Goal: Use online tool/utility: Utilize a website feature to perform a specific function

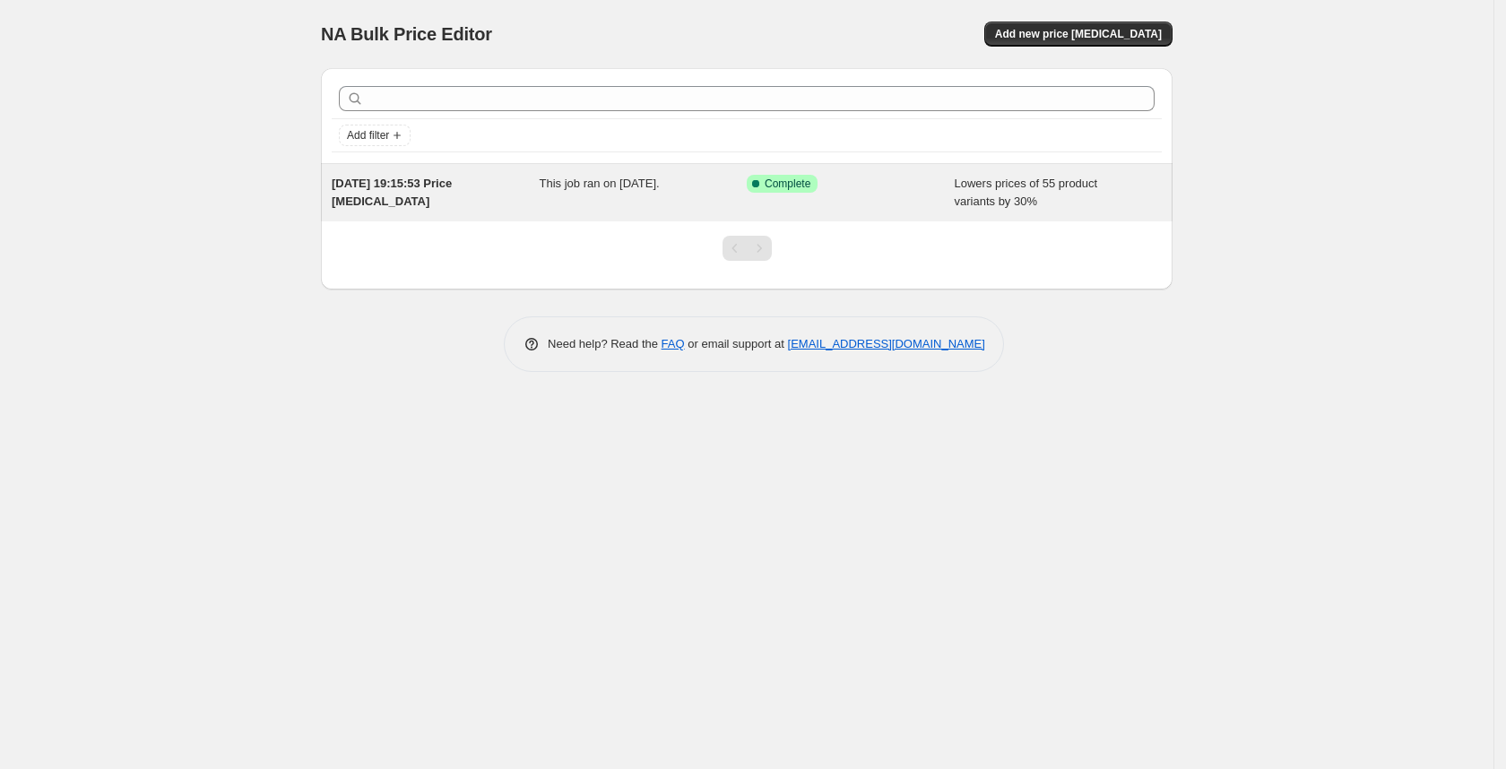
click at [697, 211] on div "20. Aug. 2025, 19:15:53 Price change job This job ran on 20. August 2025. Succe…" at bounding box center [747, 192] width 852 height 57
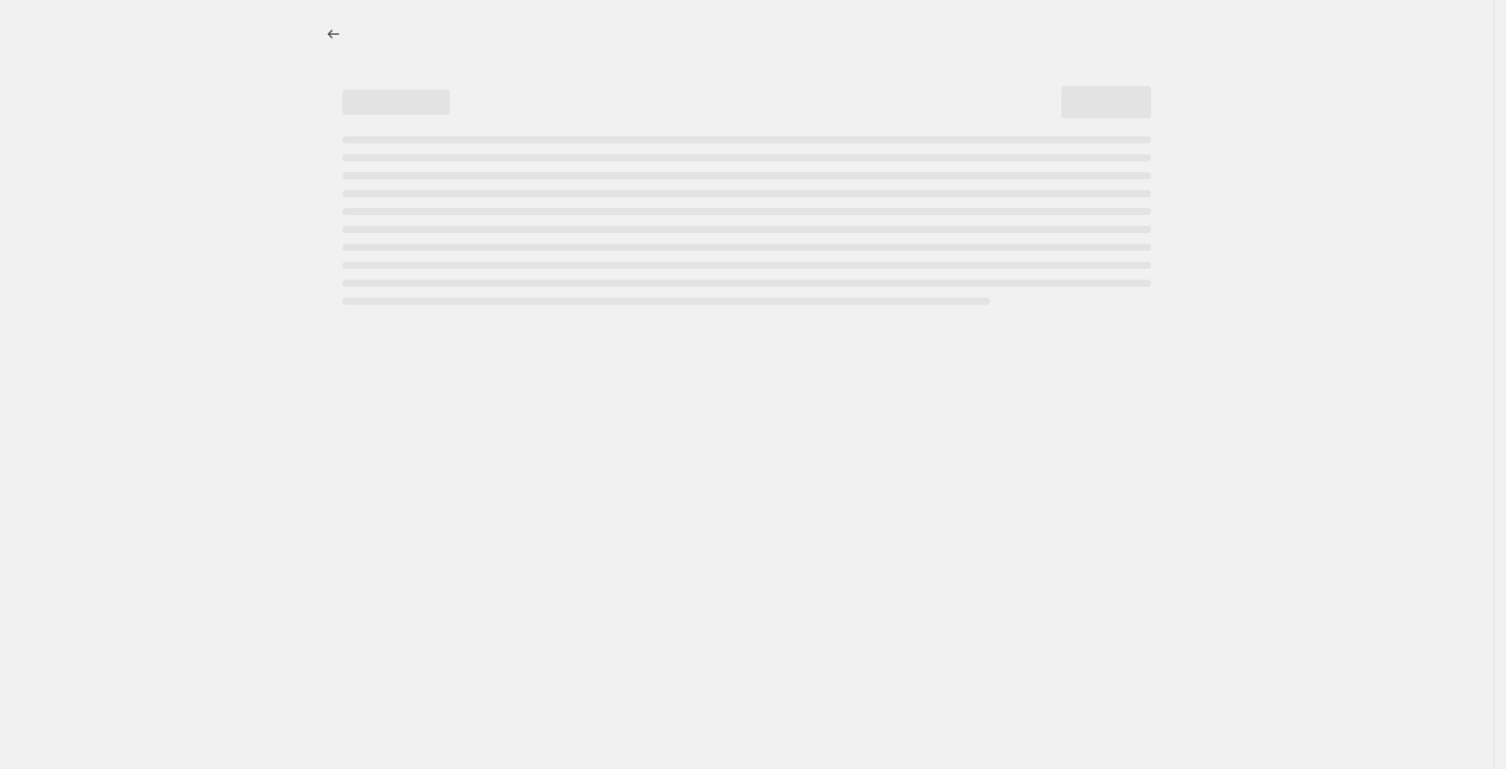
select select "percentage"
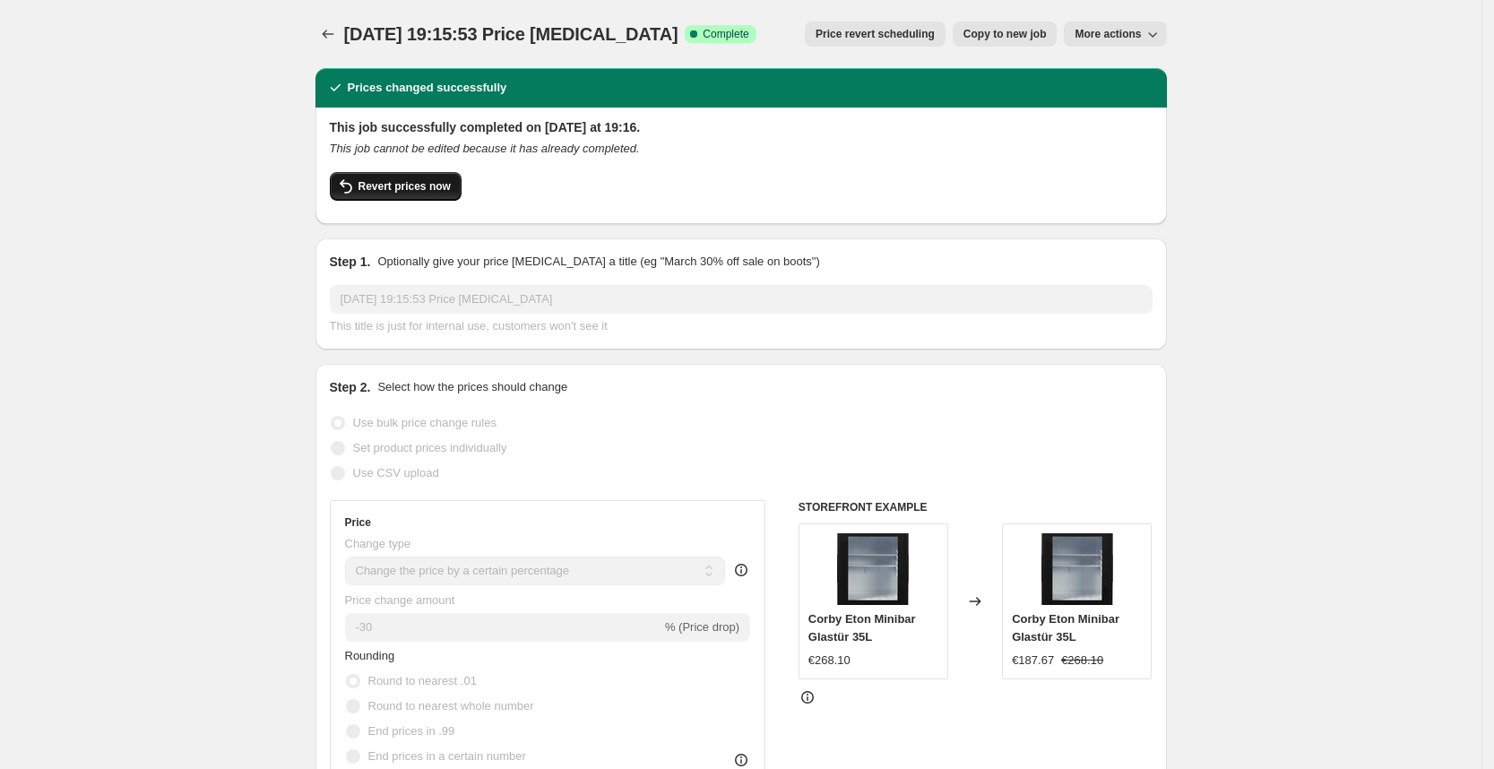
click at [417, 190] on span "Revert prices now" at bounding box center [405, 186] width 92 height 14
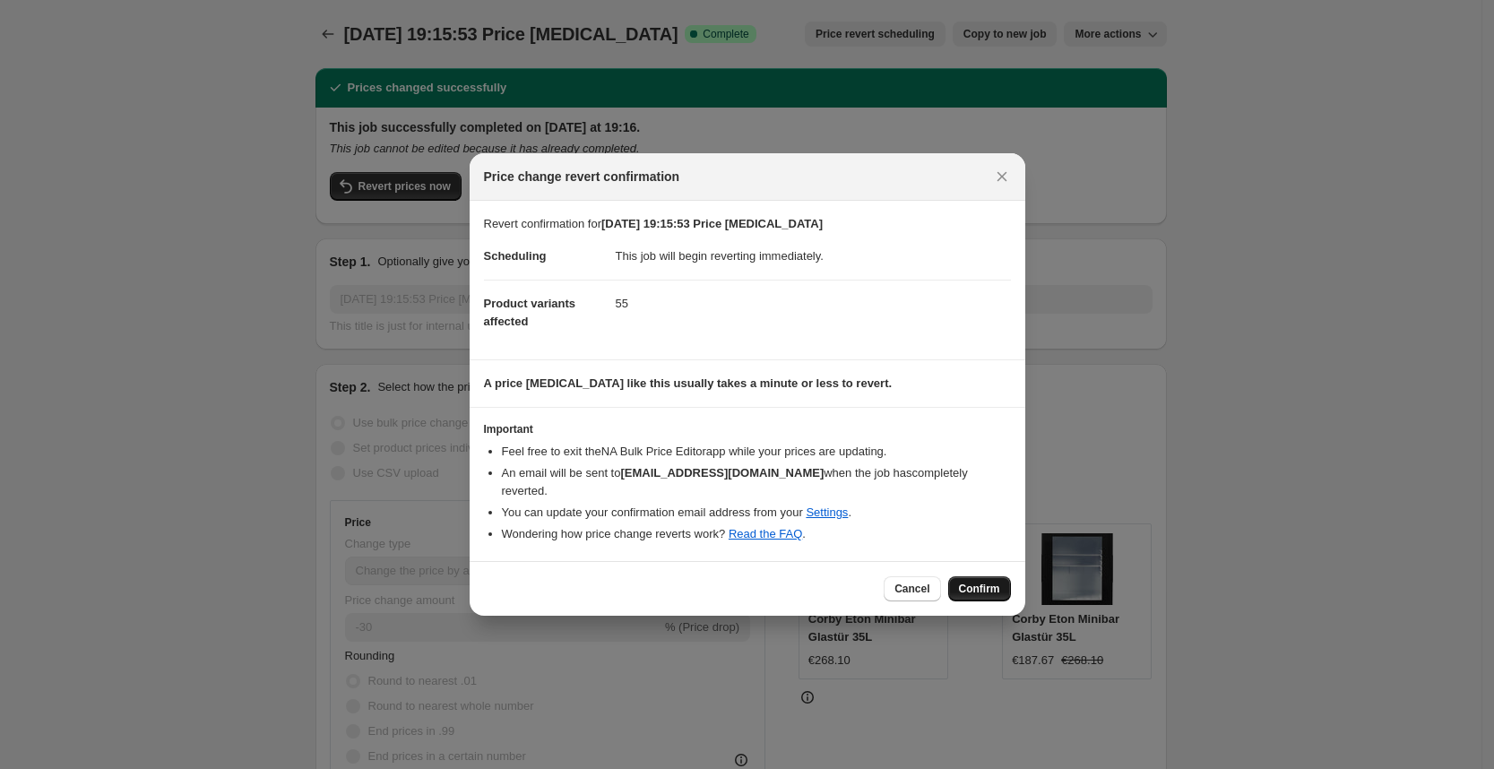
click at [964, 582] on span "Confirm" at bounding box center [979, 589] width 41 height 14
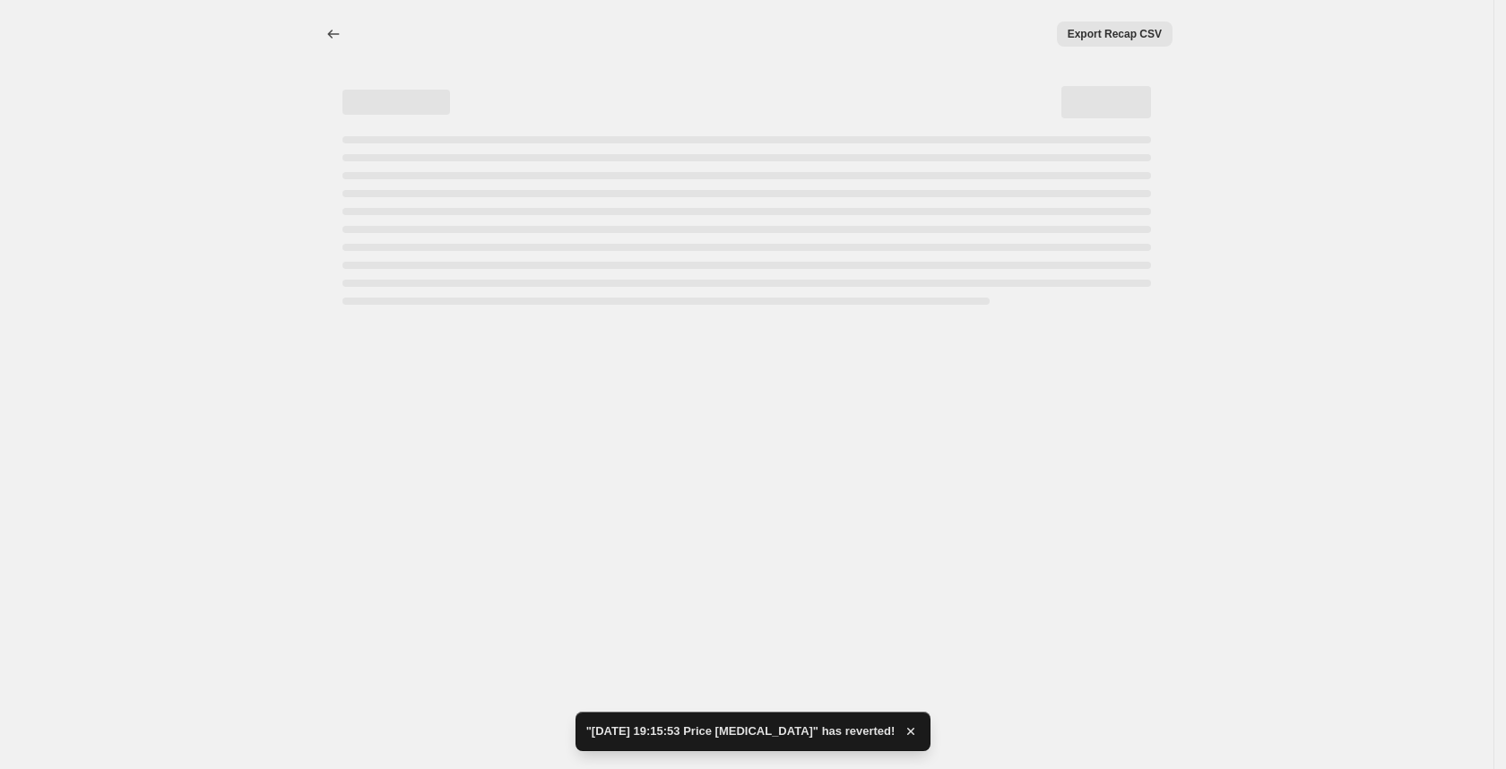
select select "percentage"
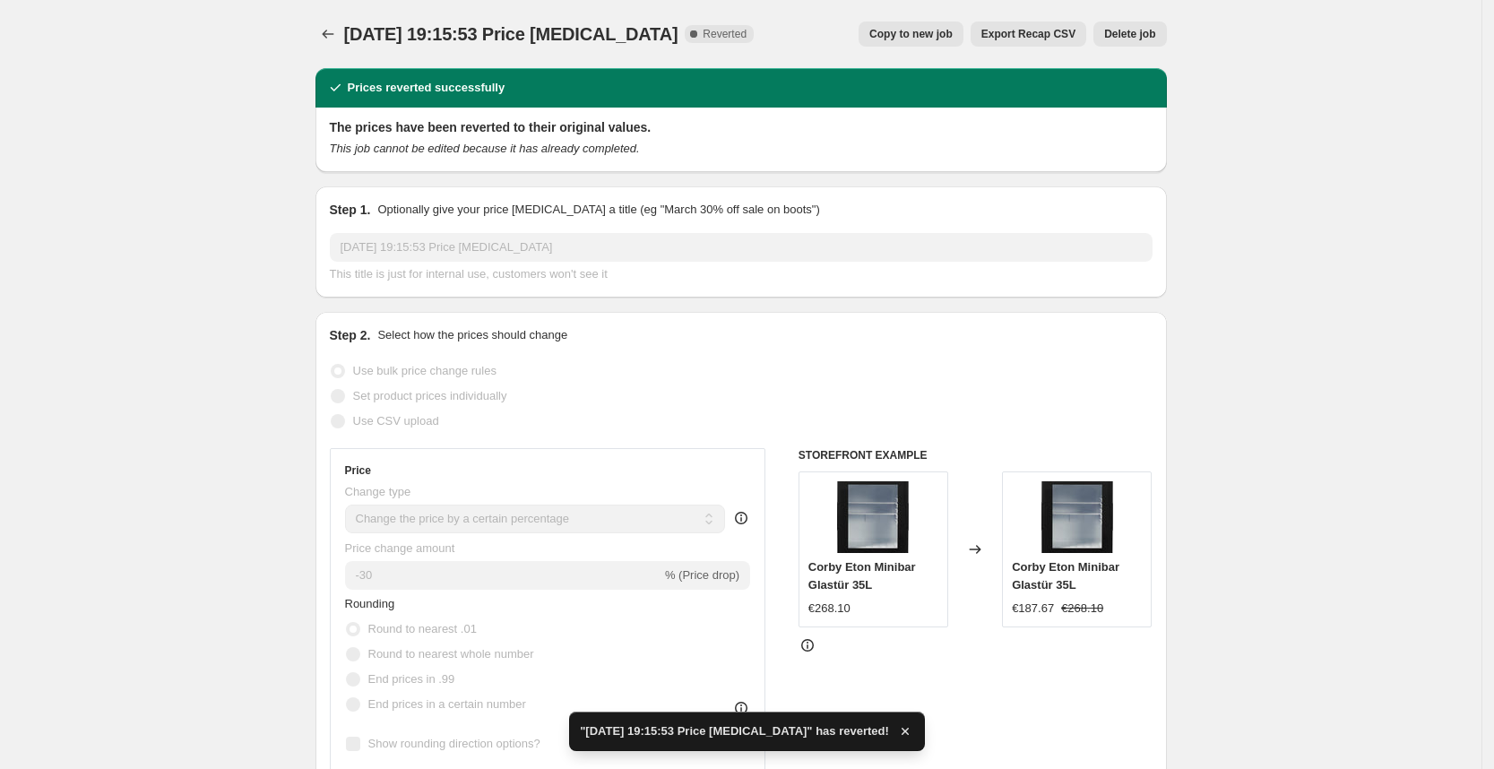
click at [1155, 33] on span "Delete job" at bounding box center [1129, 34] width 51 height 14
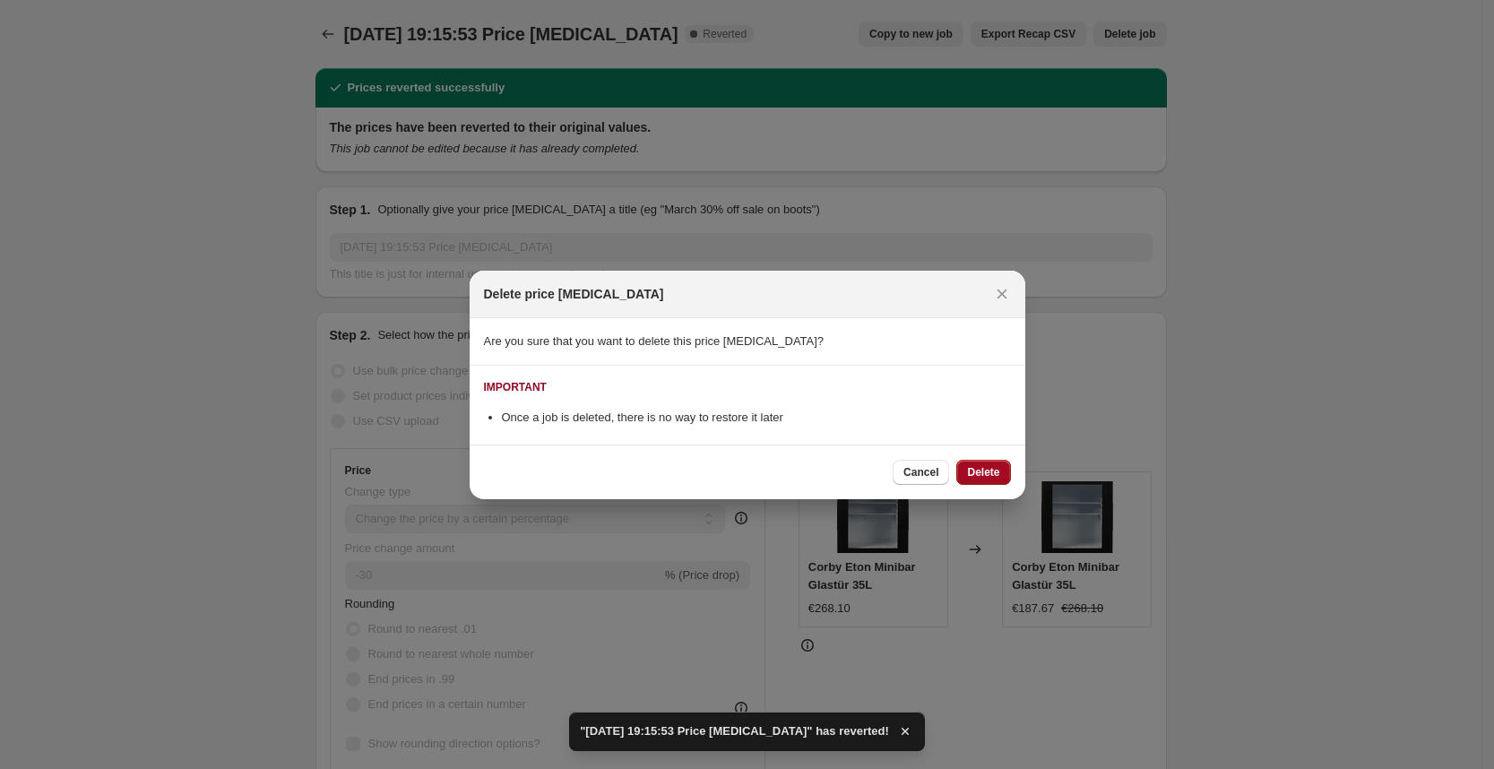
click at [974, 471] on span "Delete" at bounding box center [983, 472] width 32 height 14
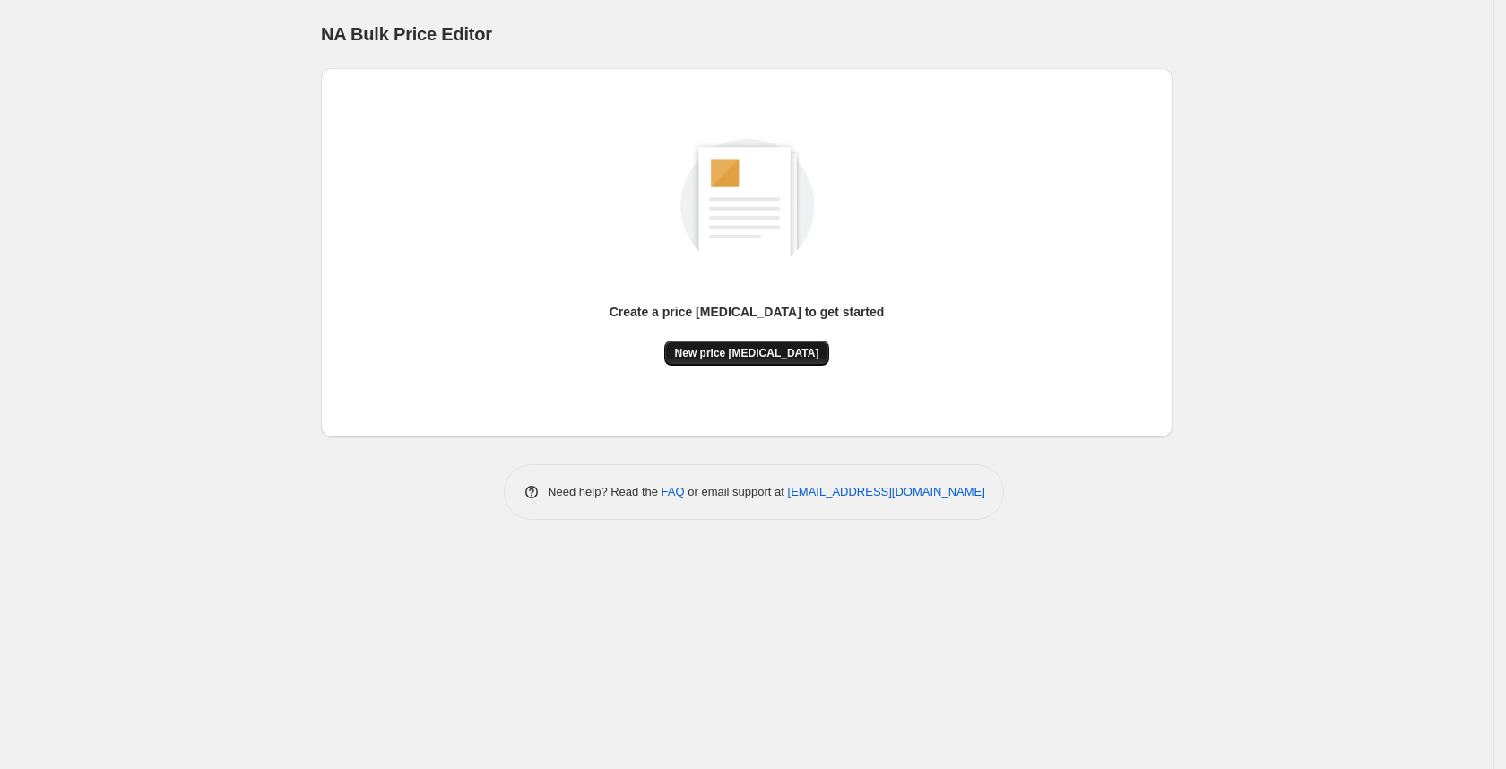
drag, startPoint x: 739, startPoint y: 371, endPoint x: 767, endPoint y: 358, distance: 31.7
click at [767, 358] on div "Create a price change job to get started New price change job" at bounding box center [746, 252] width 823 height 341
click at [767, 358] on span "New price change job" at bounding box center [747, 353] width 144 height 14
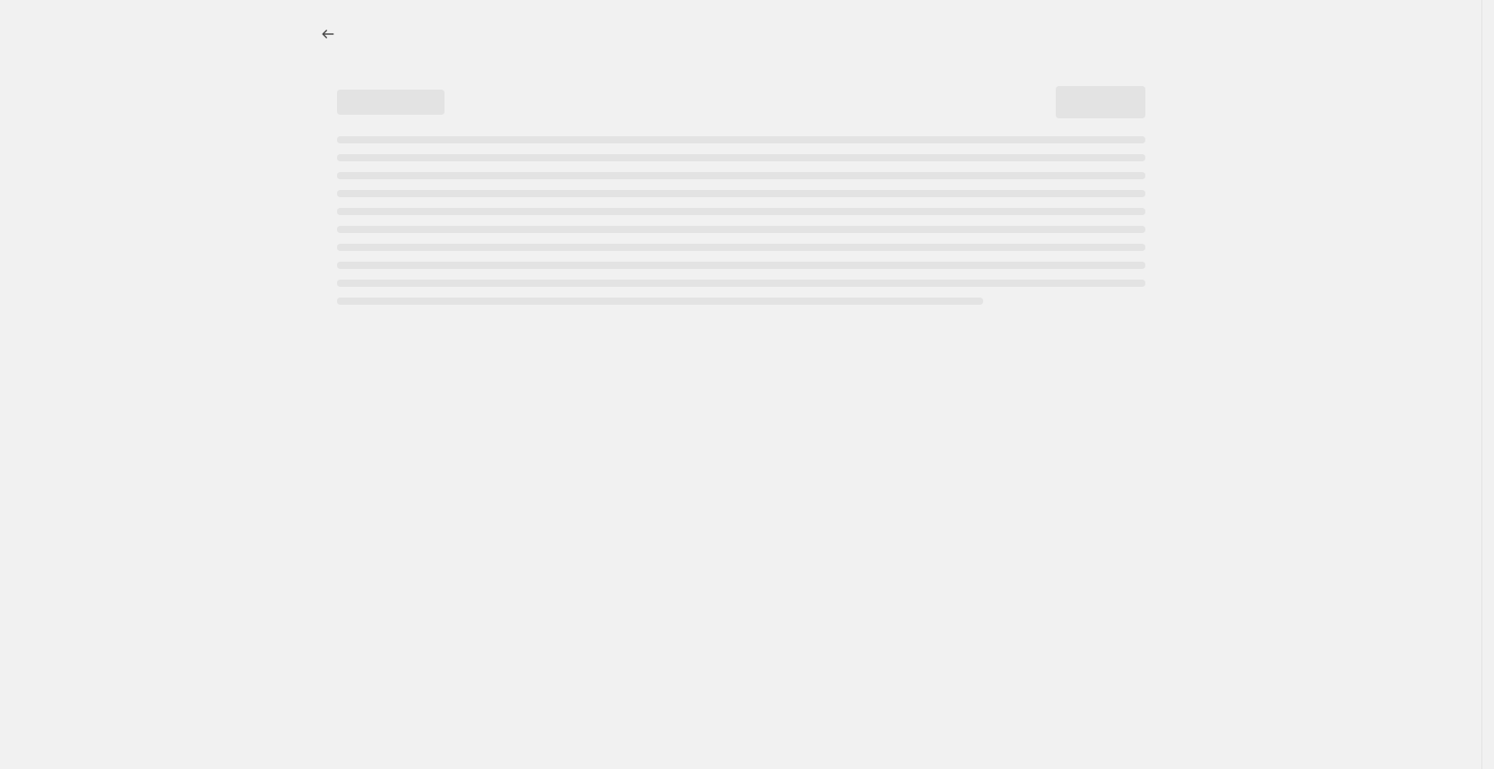
select select "percentage"
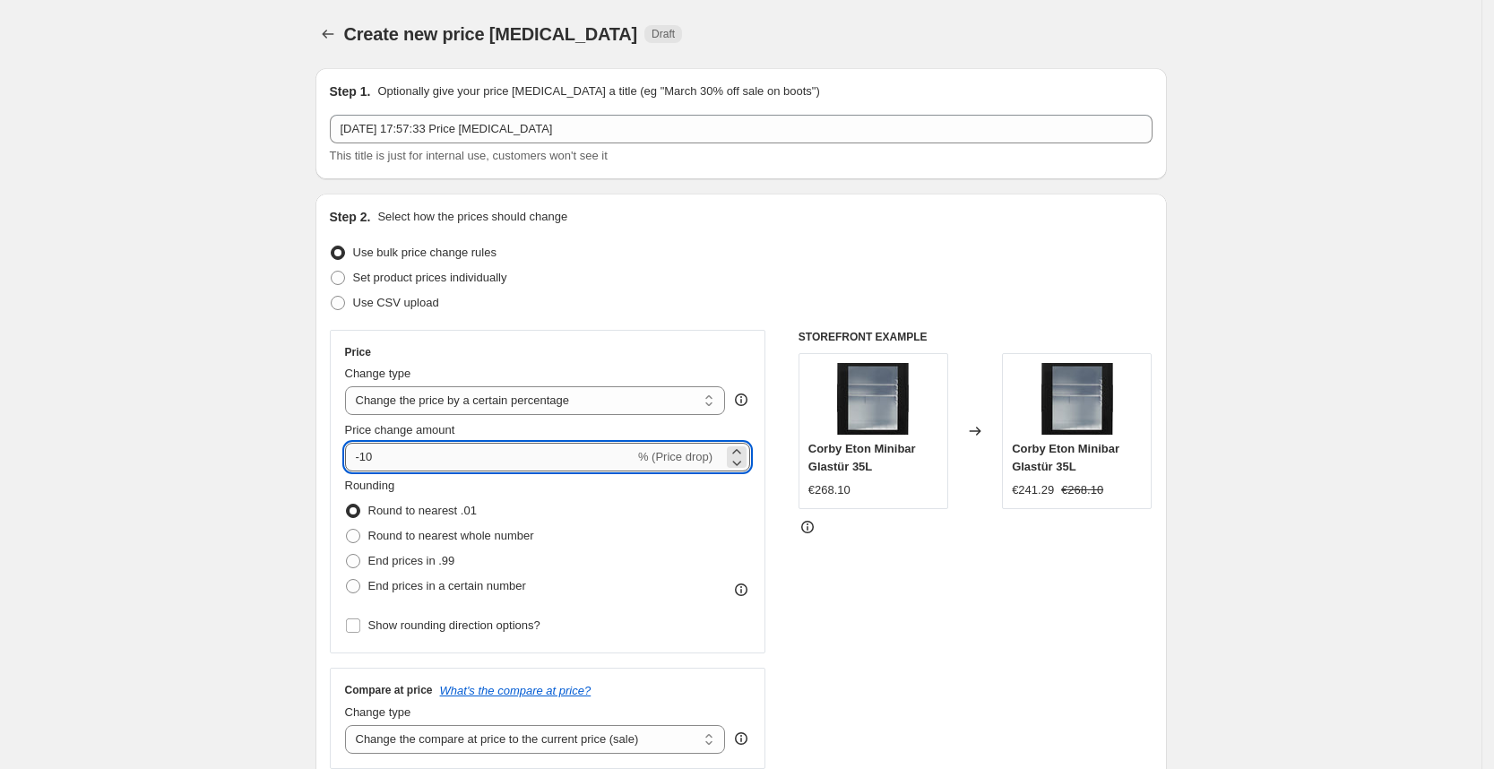
click at [454, 458] on input "-10" at bounding box center [490, 457] width 290 height 29
type input "-1"
type input "-25"
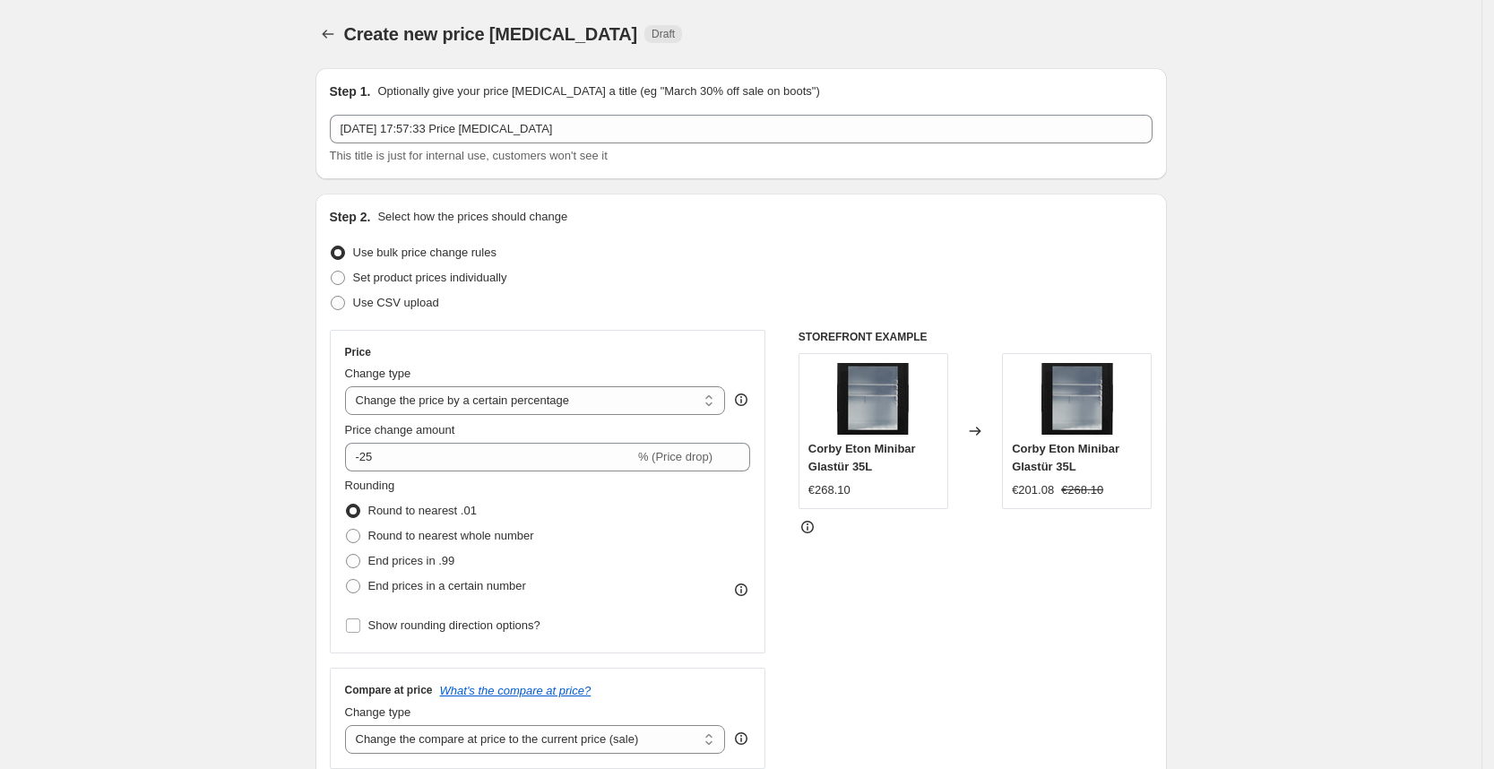
click at [670, 302] on div "Use CSV upload" at bounding box center [741, 302] width 823 height 25
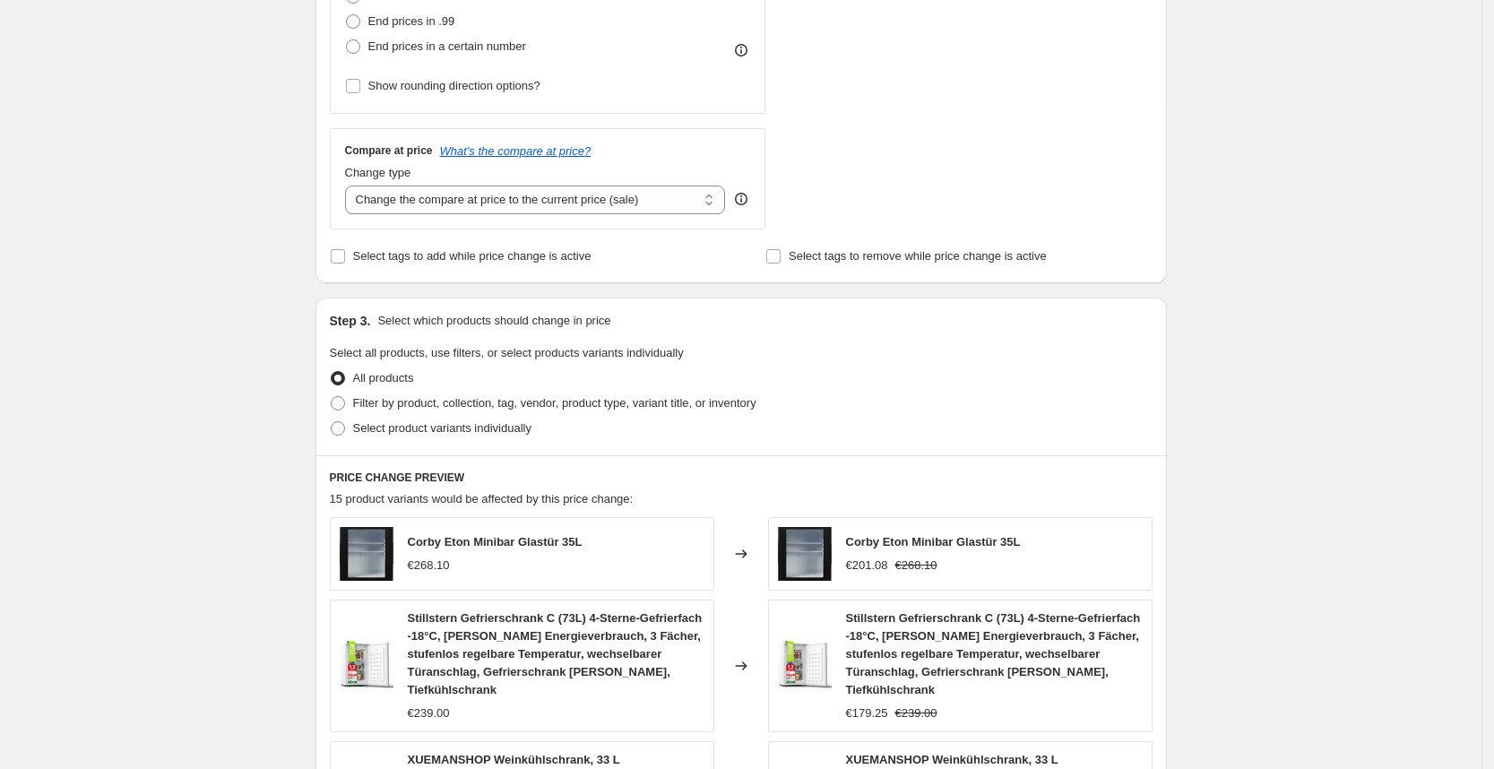
scroll to position [1155, 0]
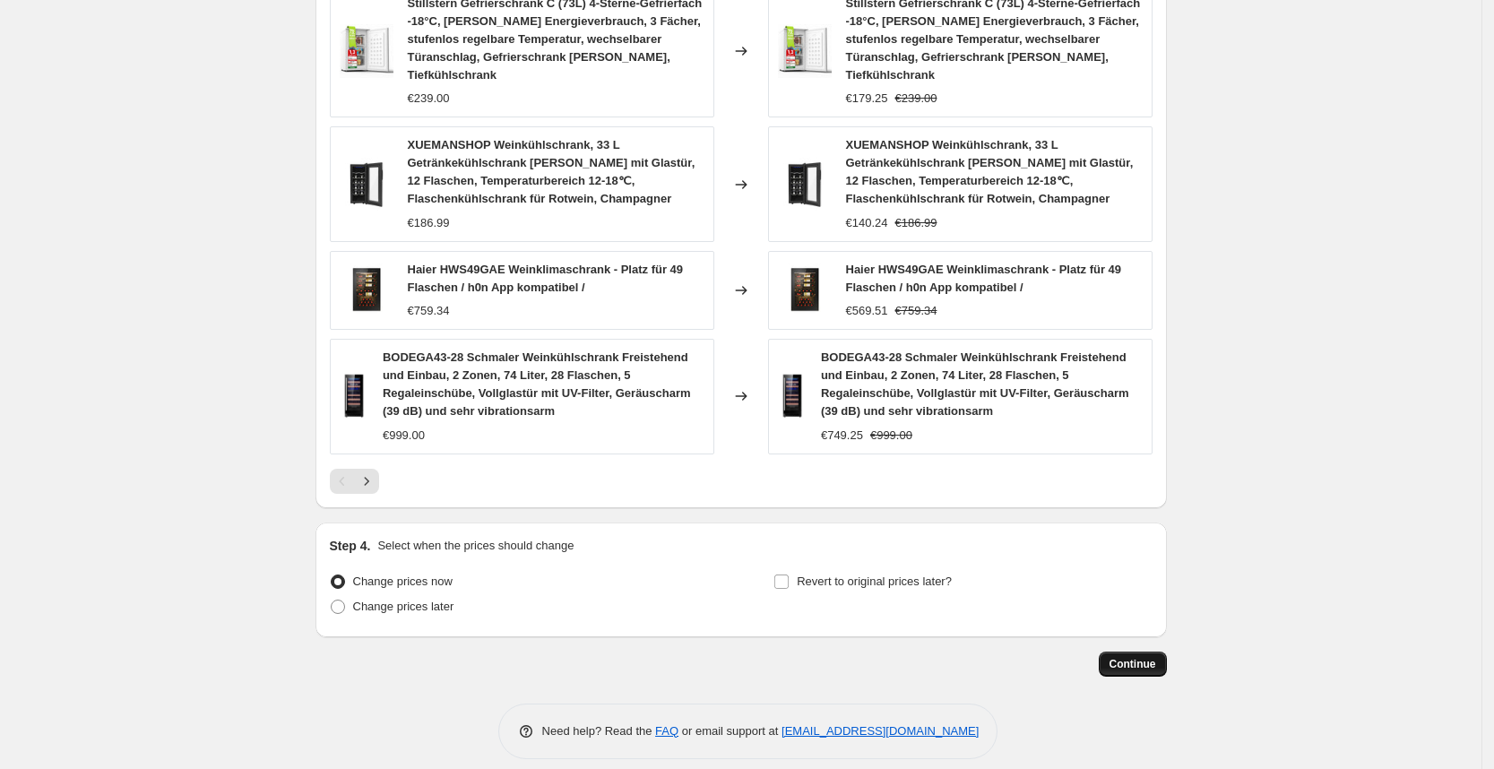
click at [1126, 657] on span "Continue" at bounding box center [1133, 664] width 47 height 14
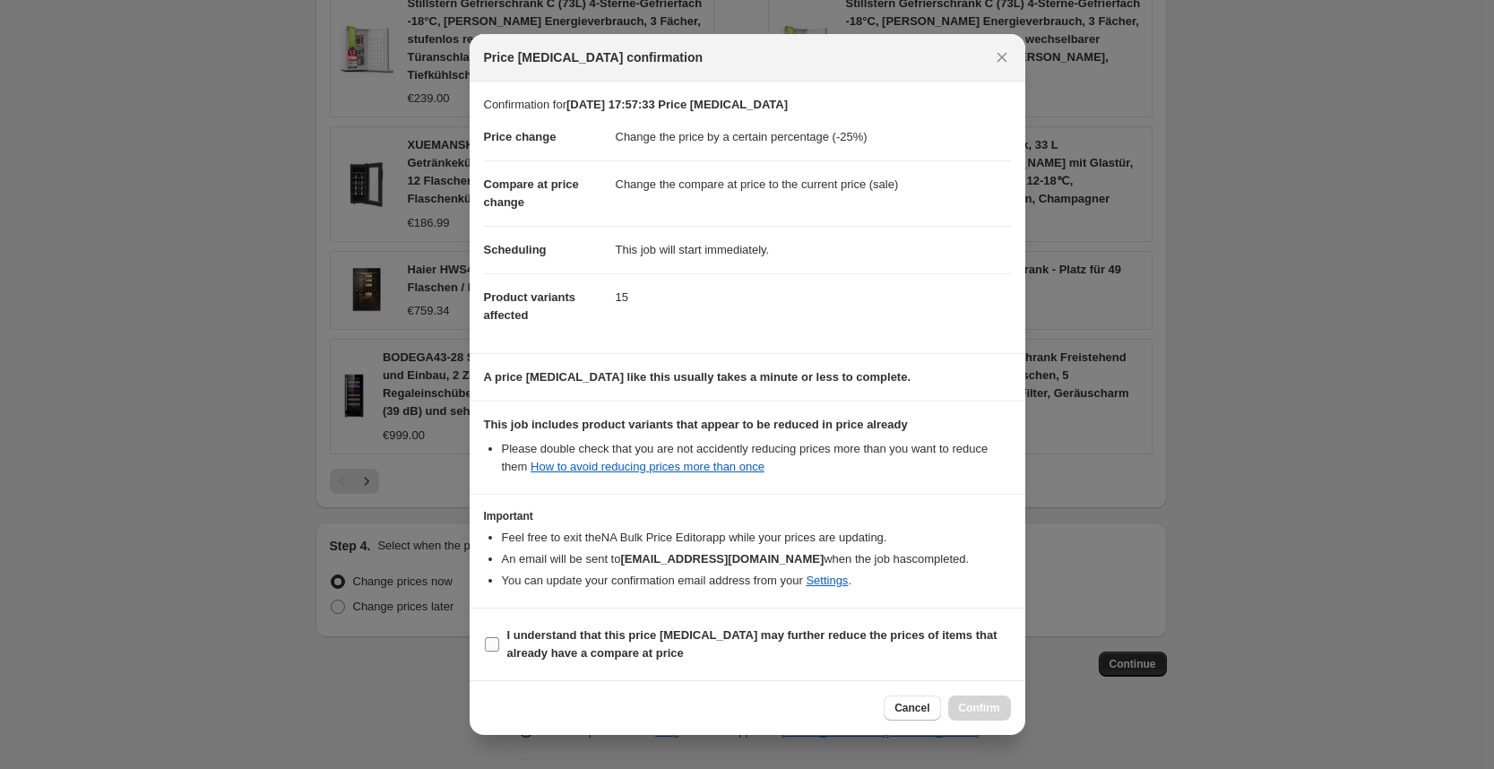
drag, startPoint x: 840, startPoint y: 673, endPoint x: 911, endPoint y: 640, distance: 78.2
click at [911, 640] on section "I understand that this price change job may further reduce the prices of items …" at bounding box center [748, 645] width 556 height 72
click at [911, 640] on b "I understand that this price change job may further reduce the prices of items …" at bounding box center [752, 643] width 490 height 31
click at [499, 640] on input "I understand that this price change job may further reduce the prices of items …" at bounding box center [492, 644] width 14 height 14
checkbox input "true"
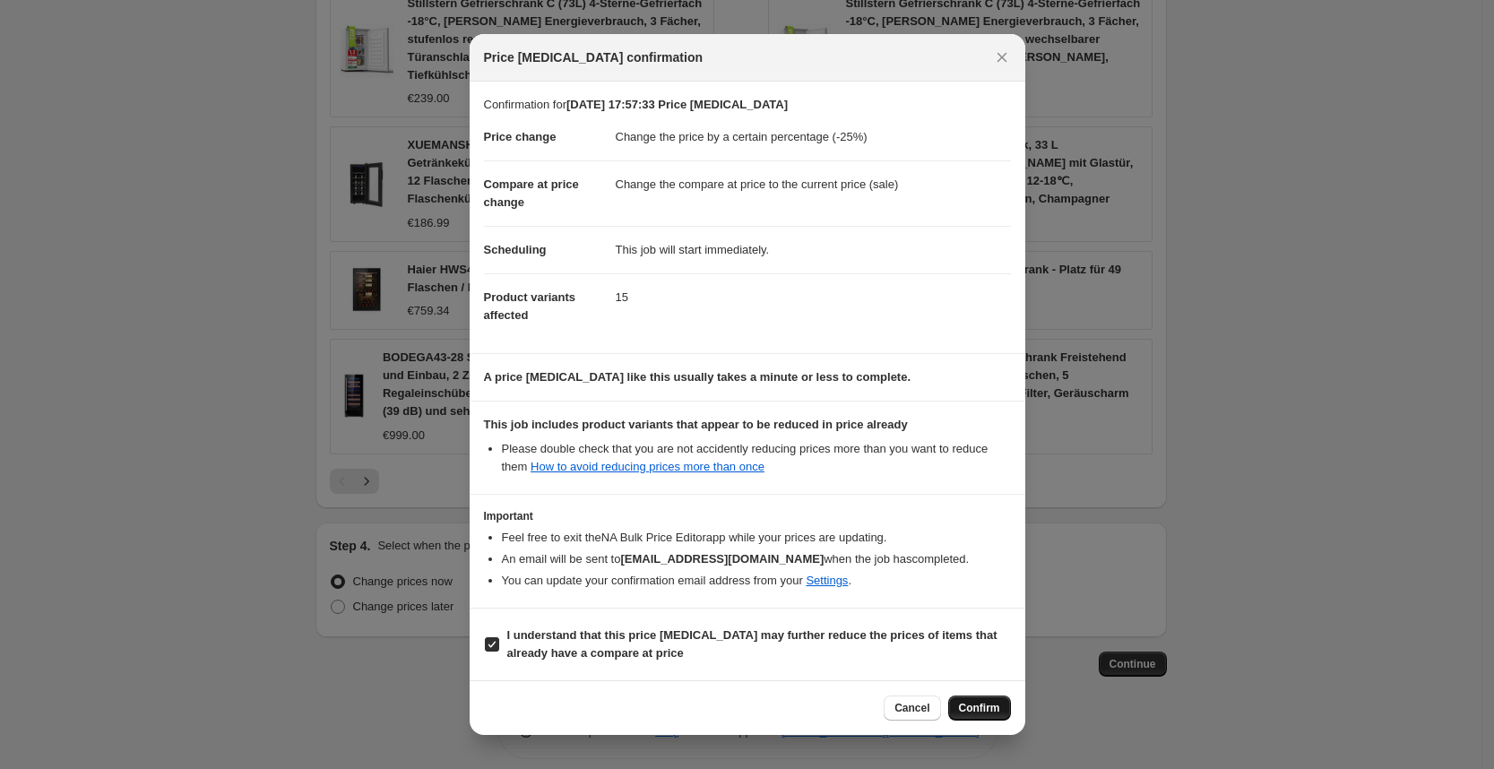
click at [965, 721] on div "Cancel Confirm" at bounding box center [748, 707] width 556 height 55
click at [990, 714] on span "Confirm" at bounding box center [979, 708] width 41 height 14
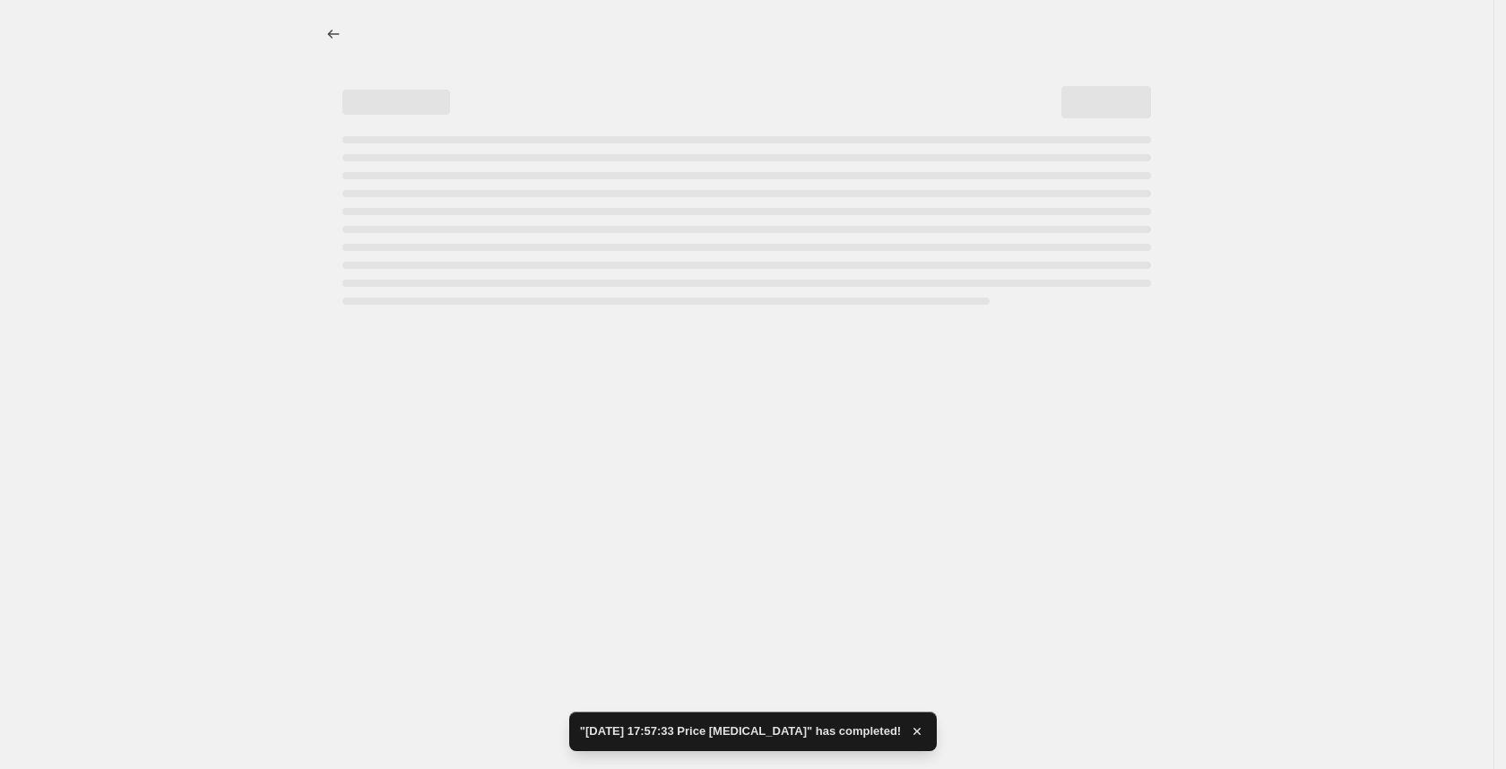
select select "percentage"
